Goal: Task Accomplishment & Management: Manage account settings

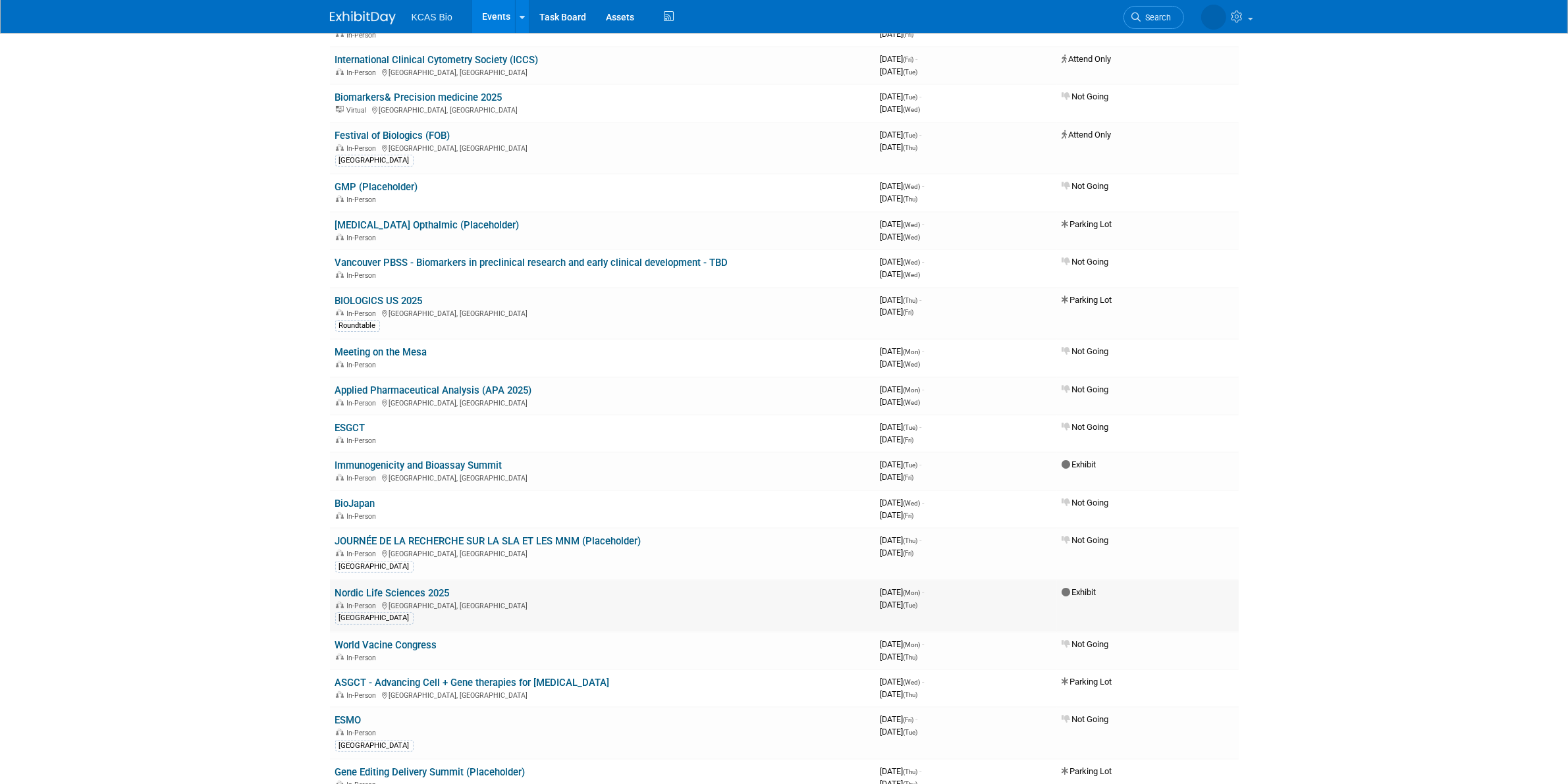
scroll to position [329, 0]
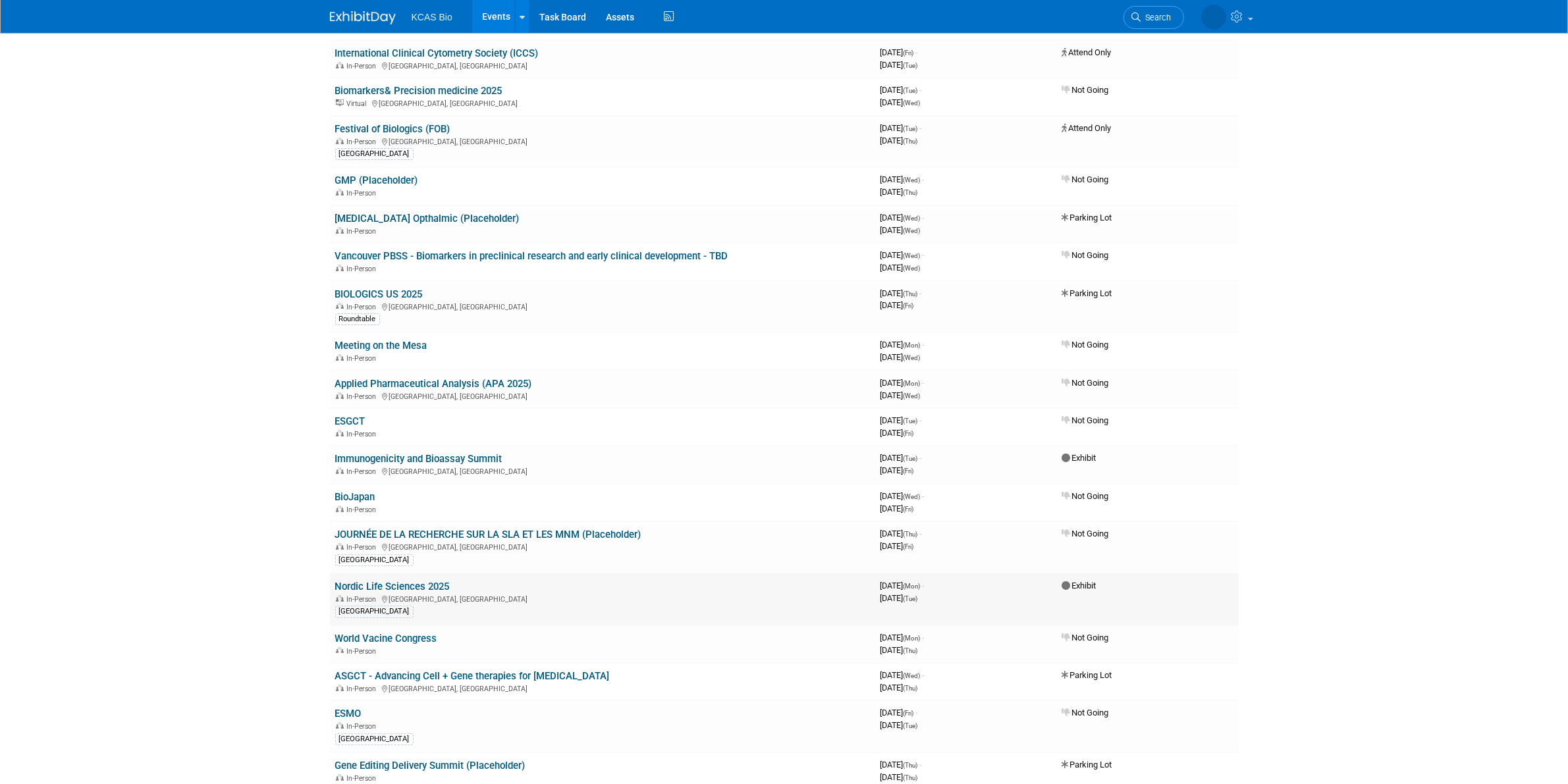
click at [431, 580] on link "Nordic Life Sciences 2025" at bounding box center [392, 586] width 114 height 12
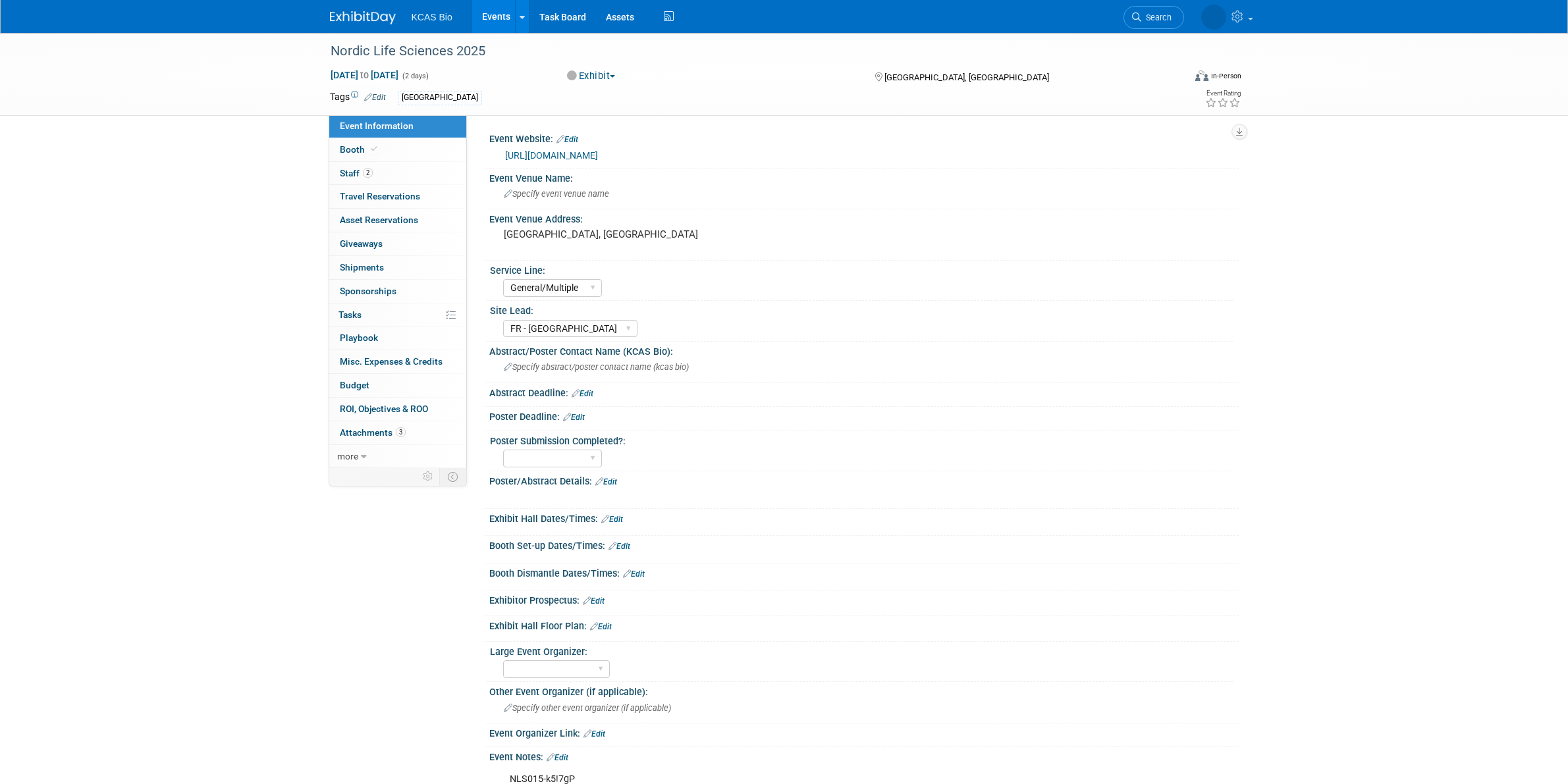
select select "General/Multiple"
select select "FR - [GEOGRAPHIC_DATA]"
click at [378, 171] on link "2 Staff 2" at bounding box center [397, 173] width 137 height 23
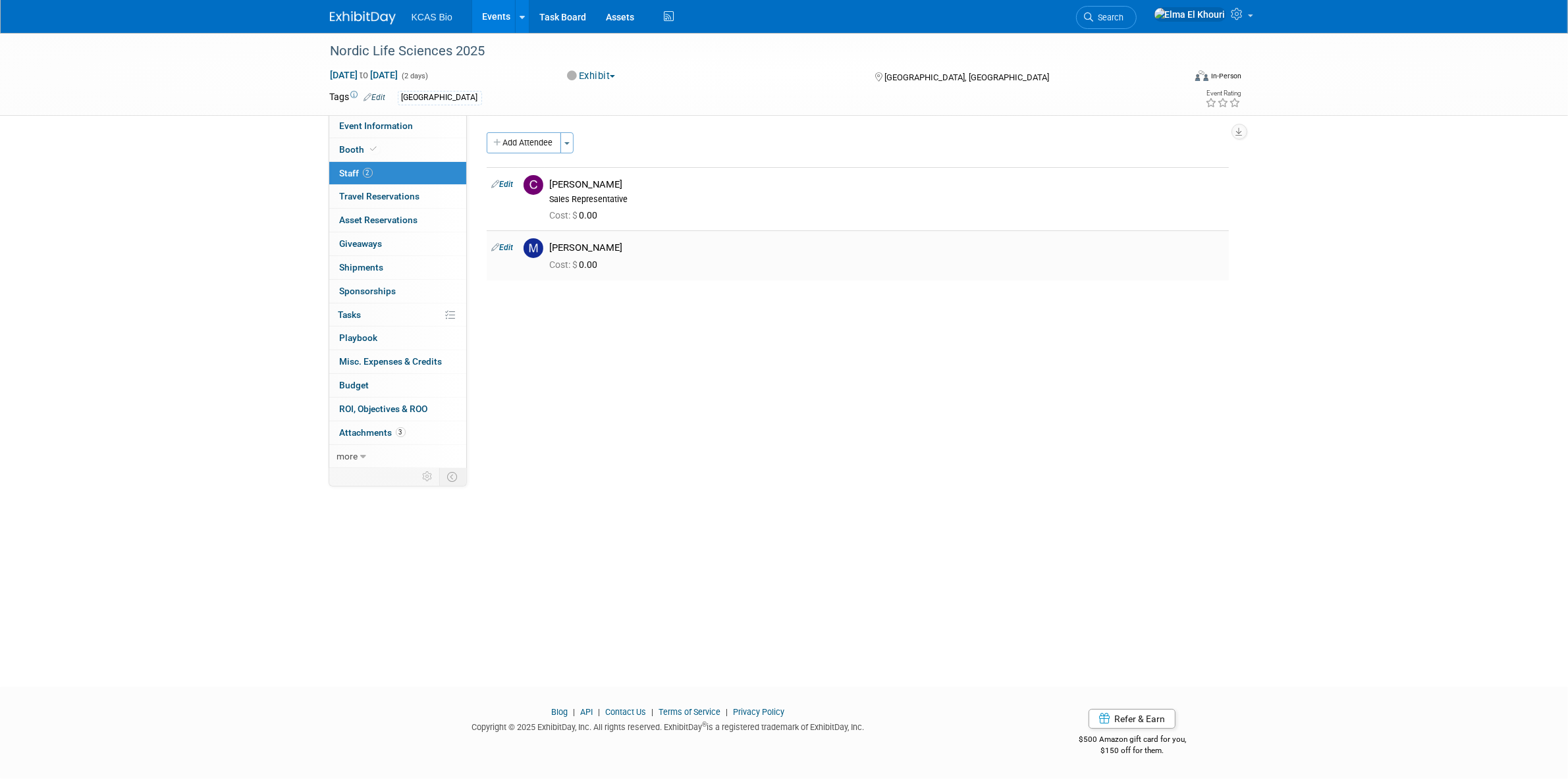
click at [502, 252] on td "Edit" at bounding box center [502, 254] width 32 height 49
click at [504, 247] on link "Edit" at bounding box center [503, 247] width 22 height 10
select select "db24e00f-06ce-48bd-a072-fb87ebd6160f"
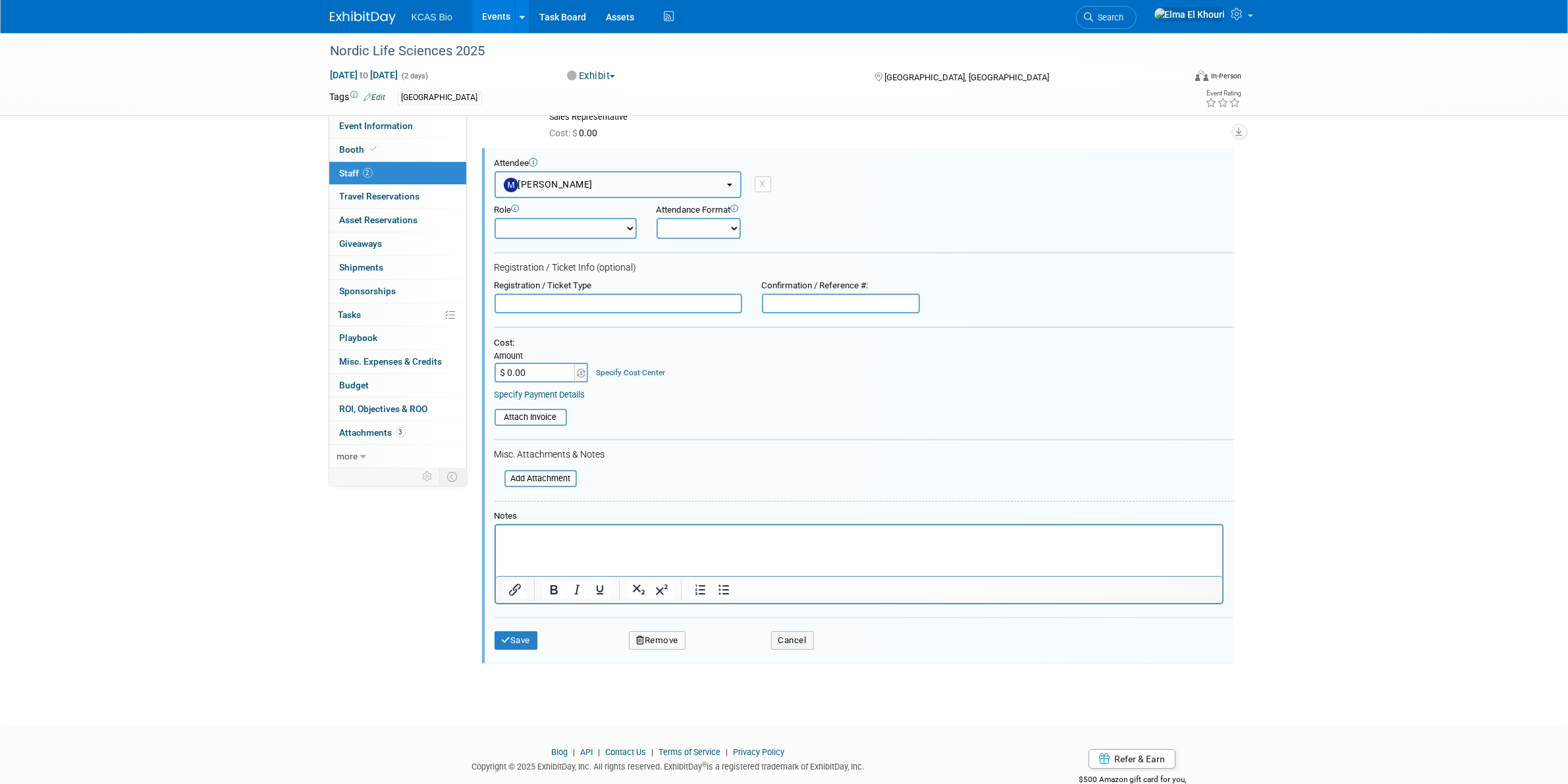
click at [629, 190] on button "[PERSON_NAME]" at bounding box center [618, 185] width 247 height 27
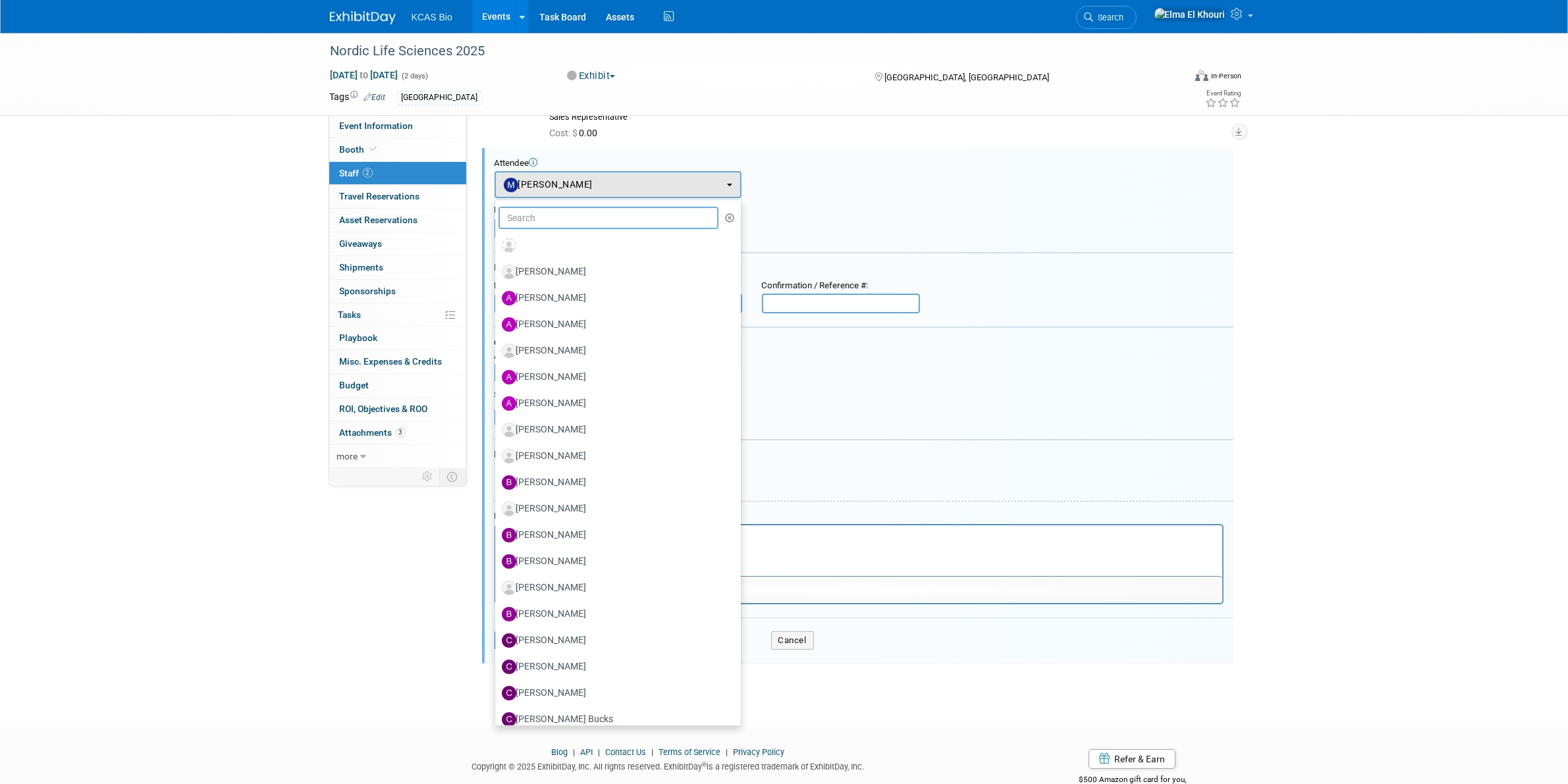
click at [585, 221] on input "text" at bounding box center [608, 218] width 221 height 23
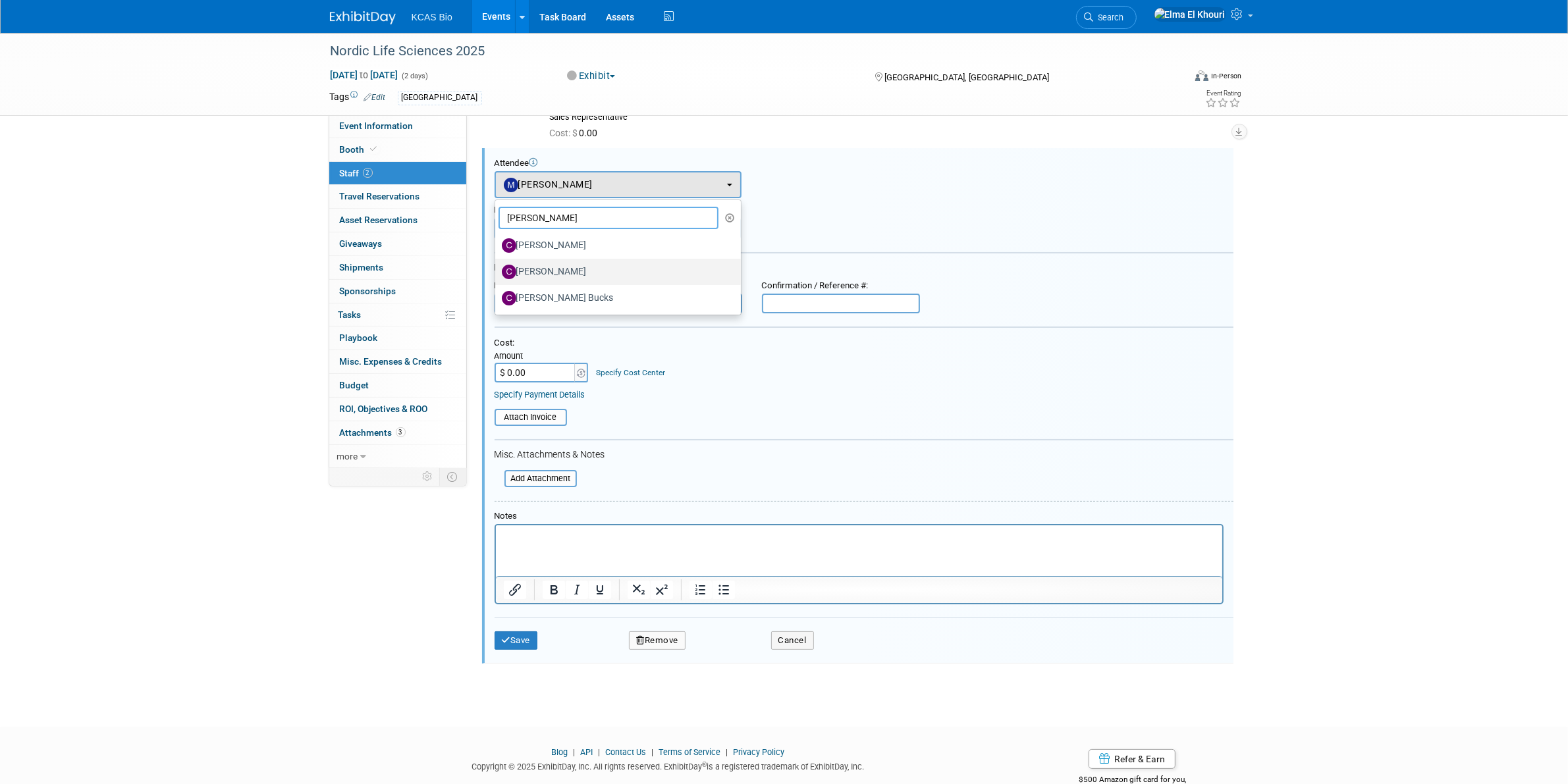
type input "chris"
click at [573, 264] on label "Christine BAIN" at bounding box center [614, 272] width 226 height 21
click at [497, 266] on input "Christine BAIN" at bounding box center [493, 270] width 9 height 9
select select "6aefb80d-a181-4e70-9ea1-6f0fc40f344d"
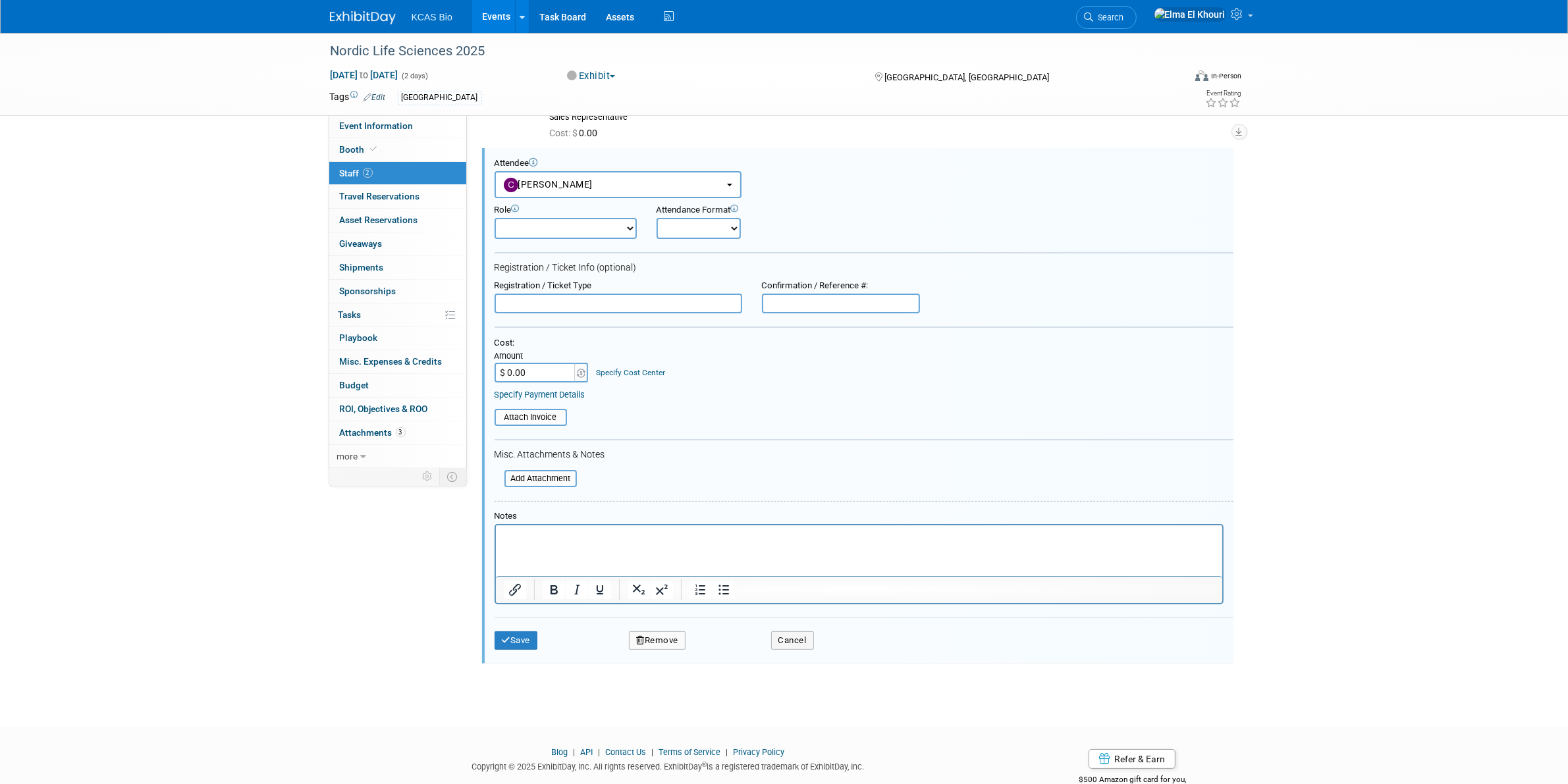
click at [536, 541] on p "Rich Text Area. Press ALT-0 for help." at bounding box center [858, 536] width 711 height 13
click at [506, 636] on icon "submit" at bounding box center [506, 640] width 10 height 9
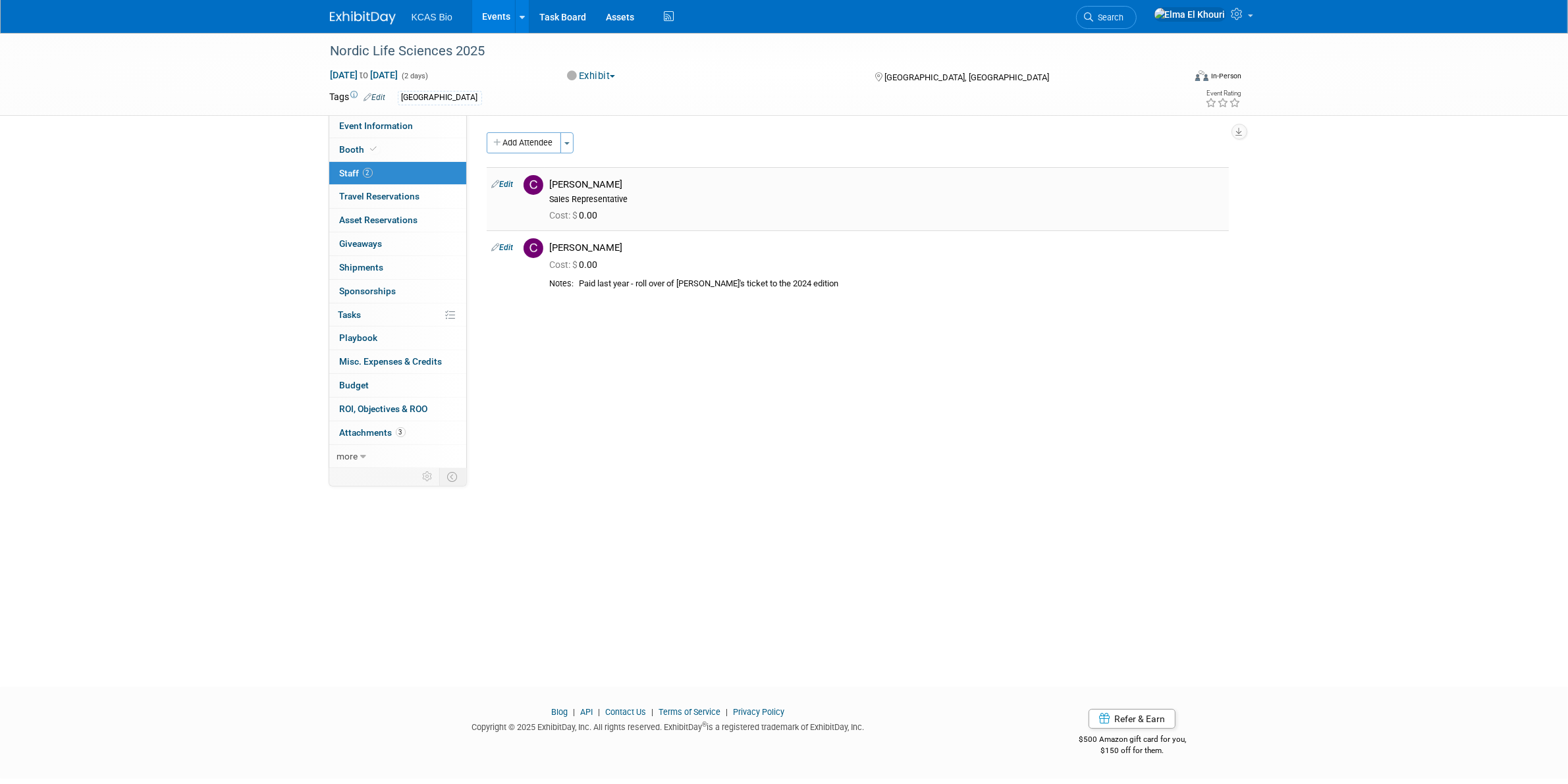
click at [507, 185] on link "Edit" at bounding box center [503, 184] width 22 height 10
select select "e43687ee-21e9-4bc7-8496-2c5aa06d18ab"
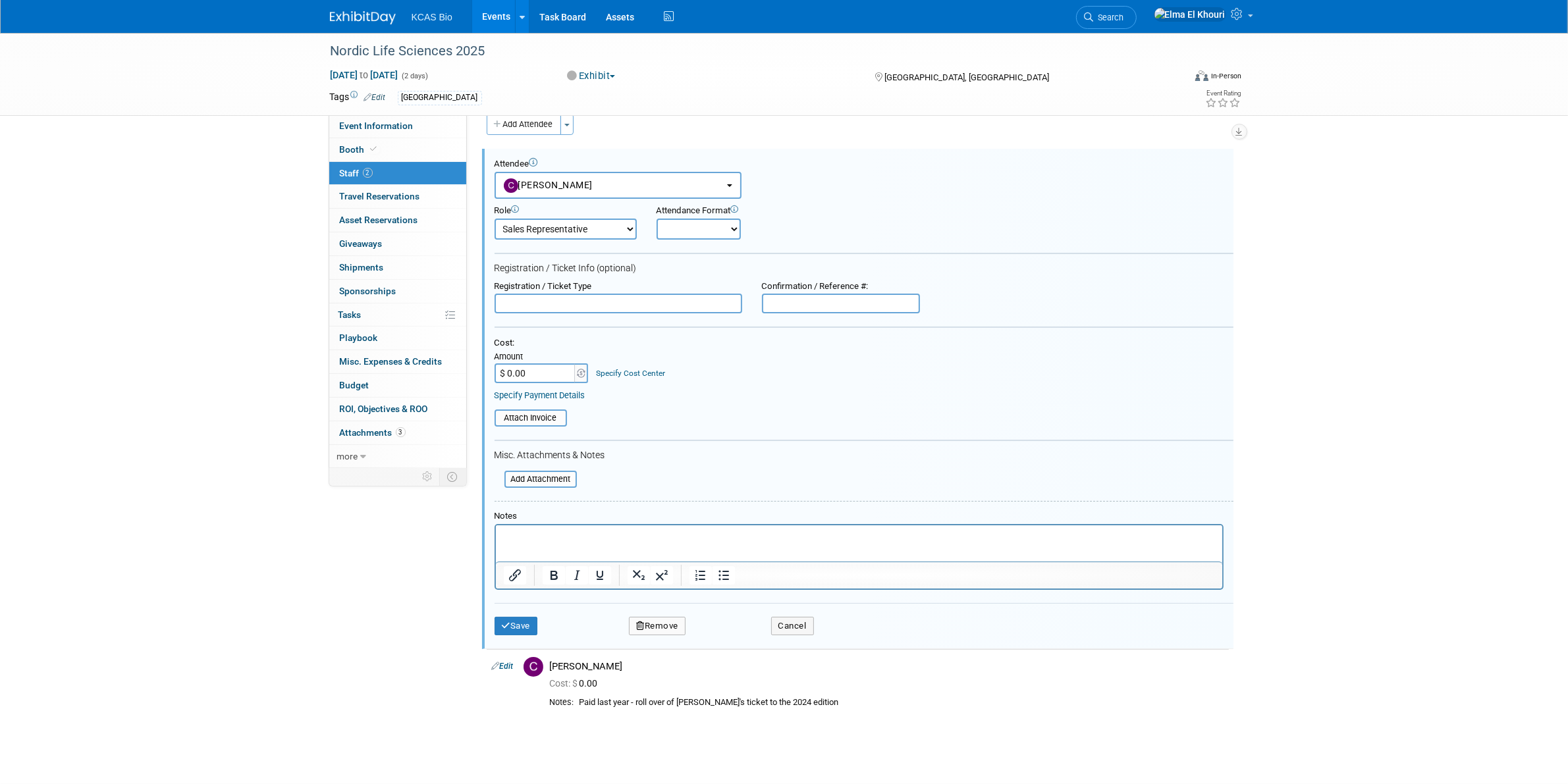
click at [545, 544] on html at bounding box center [858, 534] width 726 height 18
click at [503, 536] on p "included in the booth" at bounding box center [858, 537] width 711 height 13
click at [518, 624] on button "Save" at bounding box center [516, 626] width 43 height 18
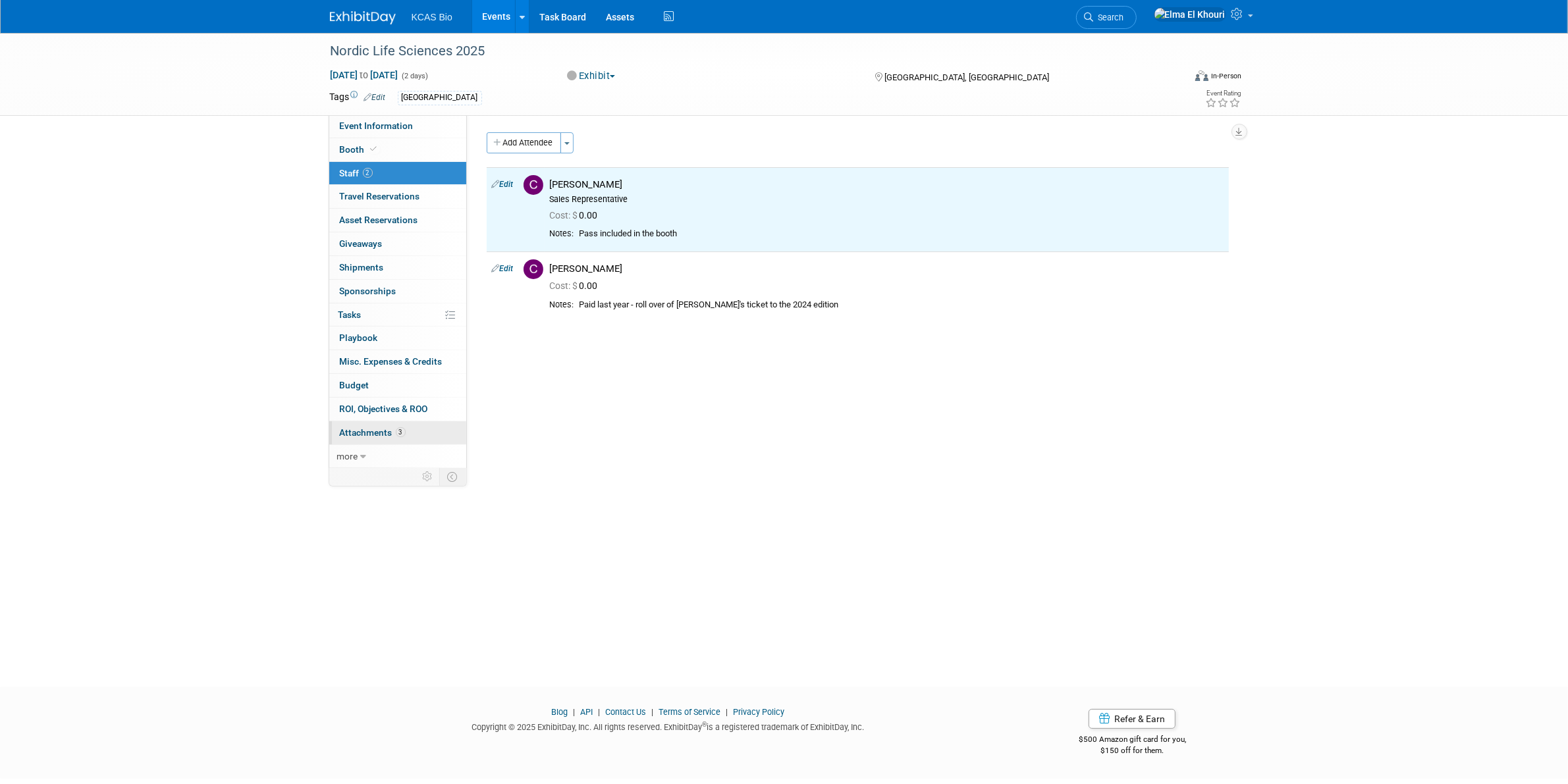
click at [369, 440] on link "3 Attachments 3" at bounding box center [397, 432] width 137 height 23
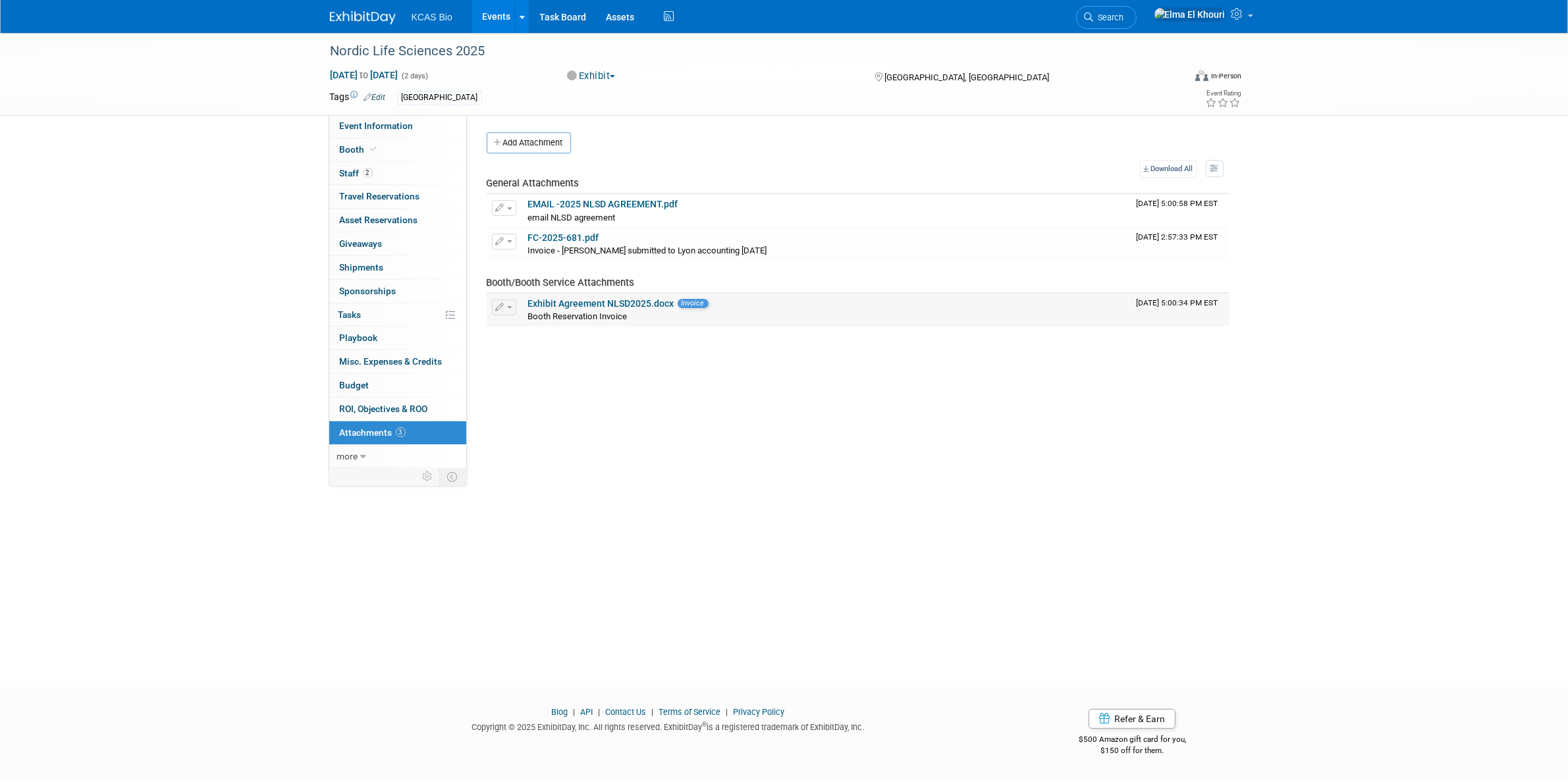
click at [600, 300] on link "Exhibit Agreement NLSD2025.docx" at bounding box center [600, 303] width 146 height 10
click at [369, 396] on link "Budget" at bounding box center [397, 385] width 137 height 23
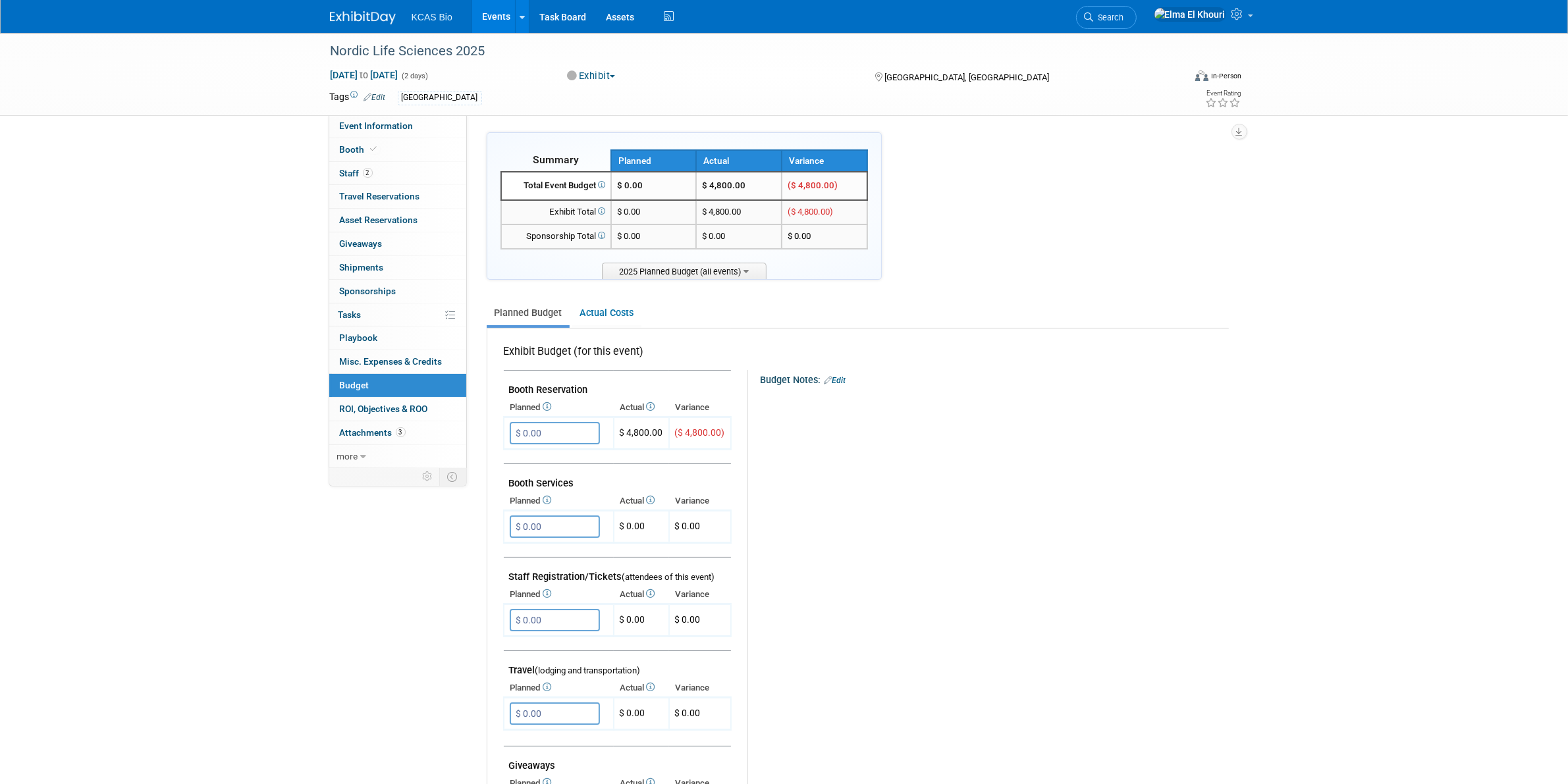
click at [499, 24] on link "Events" at bounding box center [496, 16] width 48 height 33
